Goal: Navigation & Orientation: Find specific page/section

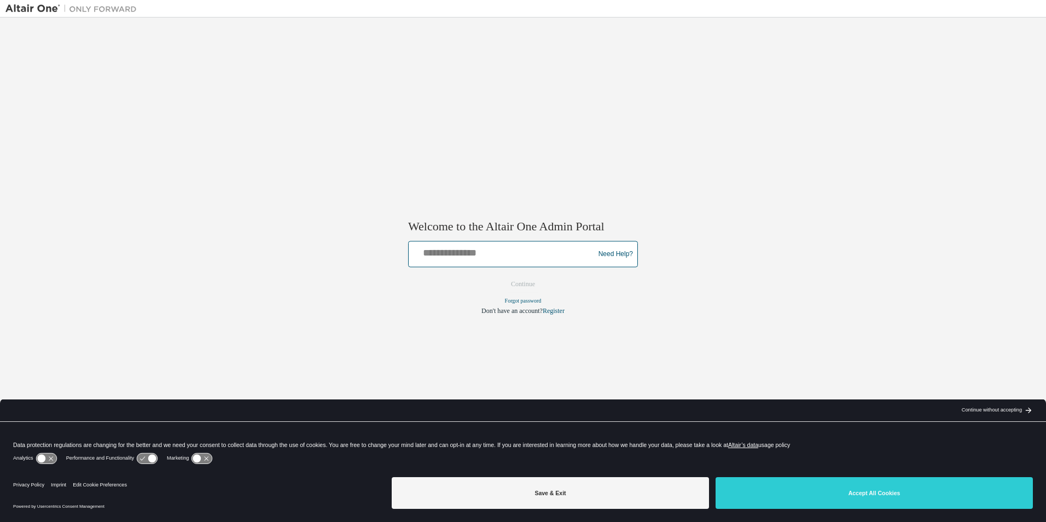
click at [508, 252] on input "text" at bounding box center [503, 252] width 180 height 16
type input "**********"
click at [526, 287] on button "Continue" at bounding box center [523, 284] width 47 height 16
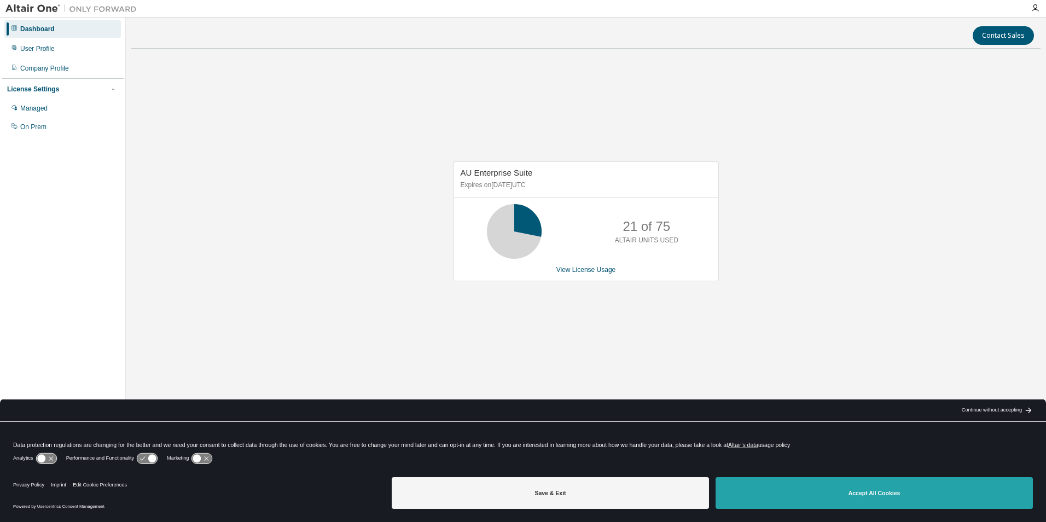
click at [842, 482] on button "Accept All Cookies" at bounding box center [874, 493] width 317 height 32
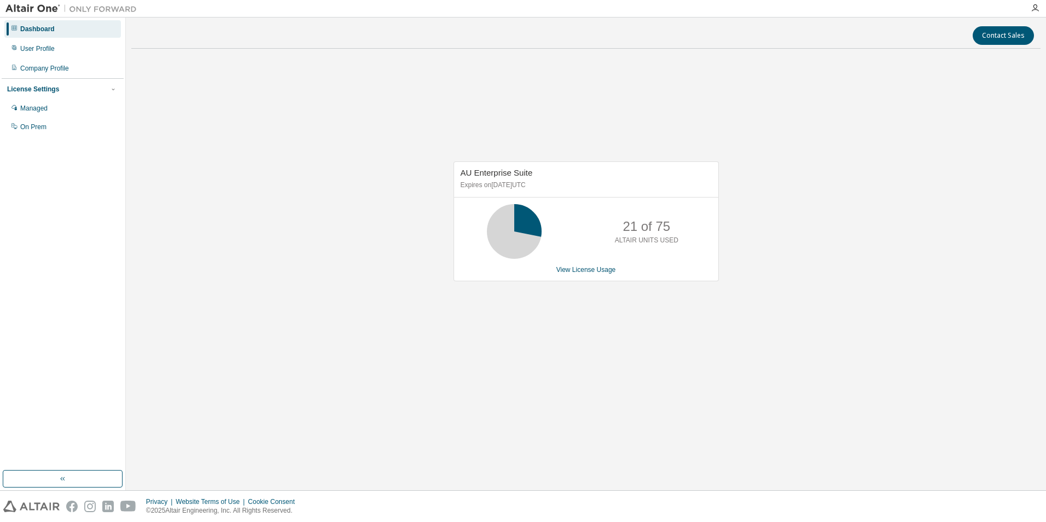
click at [771, 311] on div "AU Enterprise Suite Expires on November 1, 2025 UTC 21 of 75 ALTAIR UNITS USED …" at bounding box center [586, 226] width 910 height 339
click at [78, 217] on div "Dashboard User Profile Company Profile License Settings Managed On Prem" at bounding box center [63, 244] width 122 height 450
click at [632, 338] on div "AU Enterprise Suite Expires on November 1, 2025 UTC 63 of 75 ALTAIR UNITS USED …" at bounding box center [586, 226] width 910 height 339
click at [713, 311] on div "AU Enterprise Suite Expires on November 1, 2025 UTC 42 of 75 ALTAIR UNITS USED …" at bounding box center [586, 226] width 910 height 339
click at [842, 117] on div "AU Enterprise Suite Expires on November 1, 2025 UTC 42 of 75 ALTAIR UNITS USED …" at bounding box center [586, 226] width 910 height 339
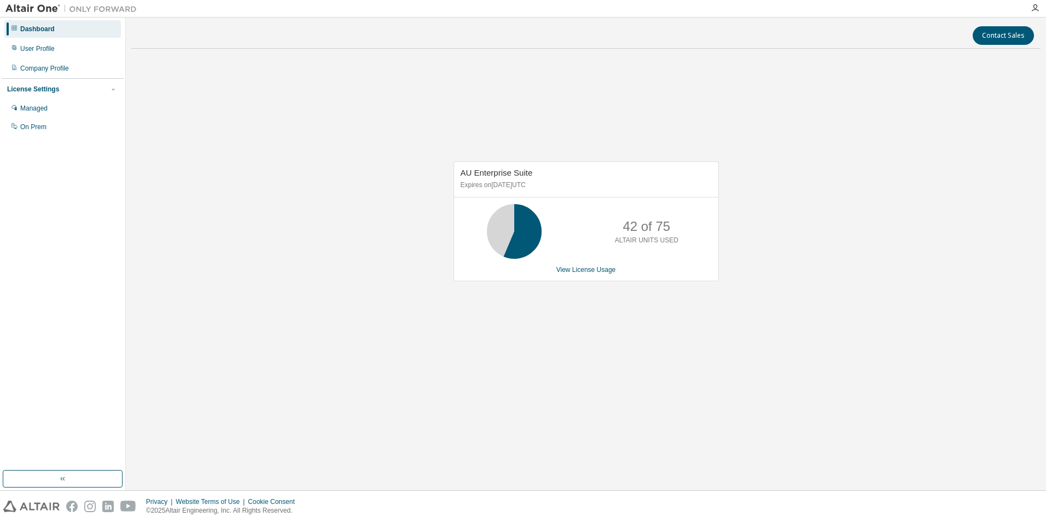
drag, startPoint x: 669, startPoint y: 66, endPoint x: 654, endPoint y: 88, distance: 26.4
click at [669, 65] on div "AU Enterprise Suite Expires on November 1, 2025 UTC 42 of 75 ALTAIR UNITS USED …" at bounding box center [586, 226] width 910 height 339
